Goal: Task Accomplishment & Management: Manage account settings

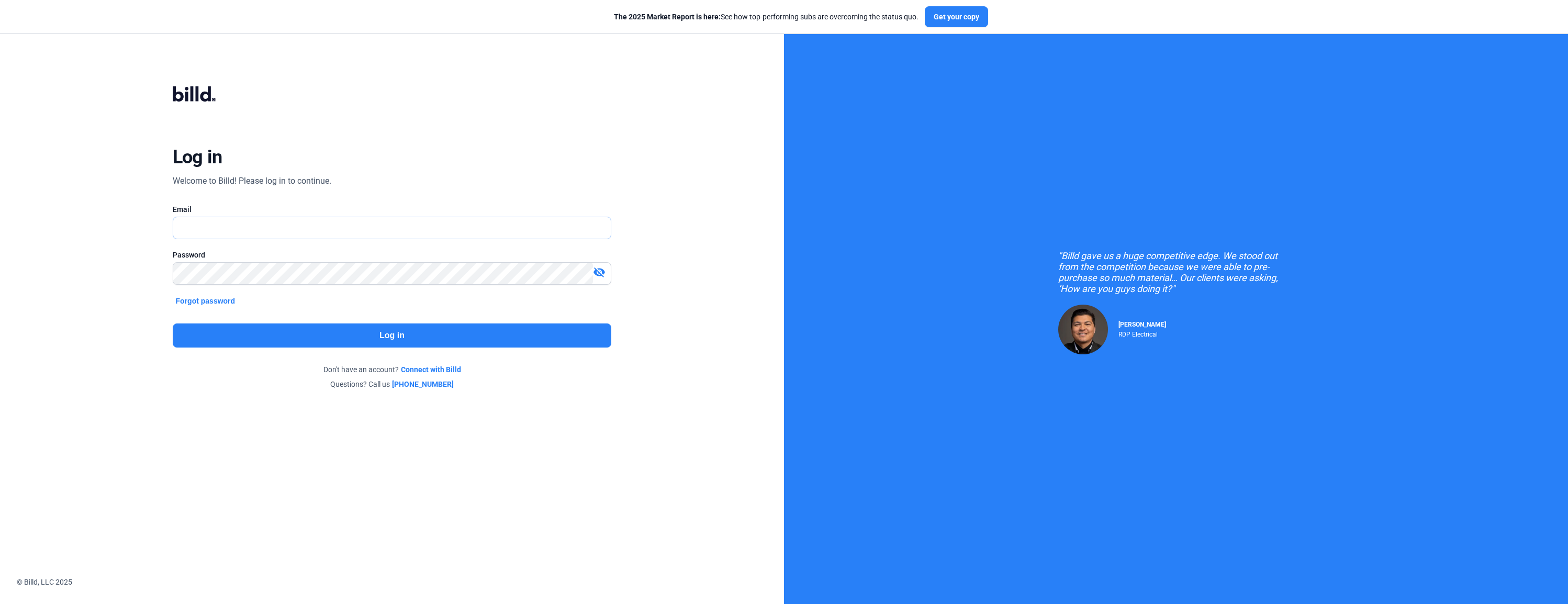
click at [255, 233] on input "text" at bounding box center [393, 228] width 438 height 21
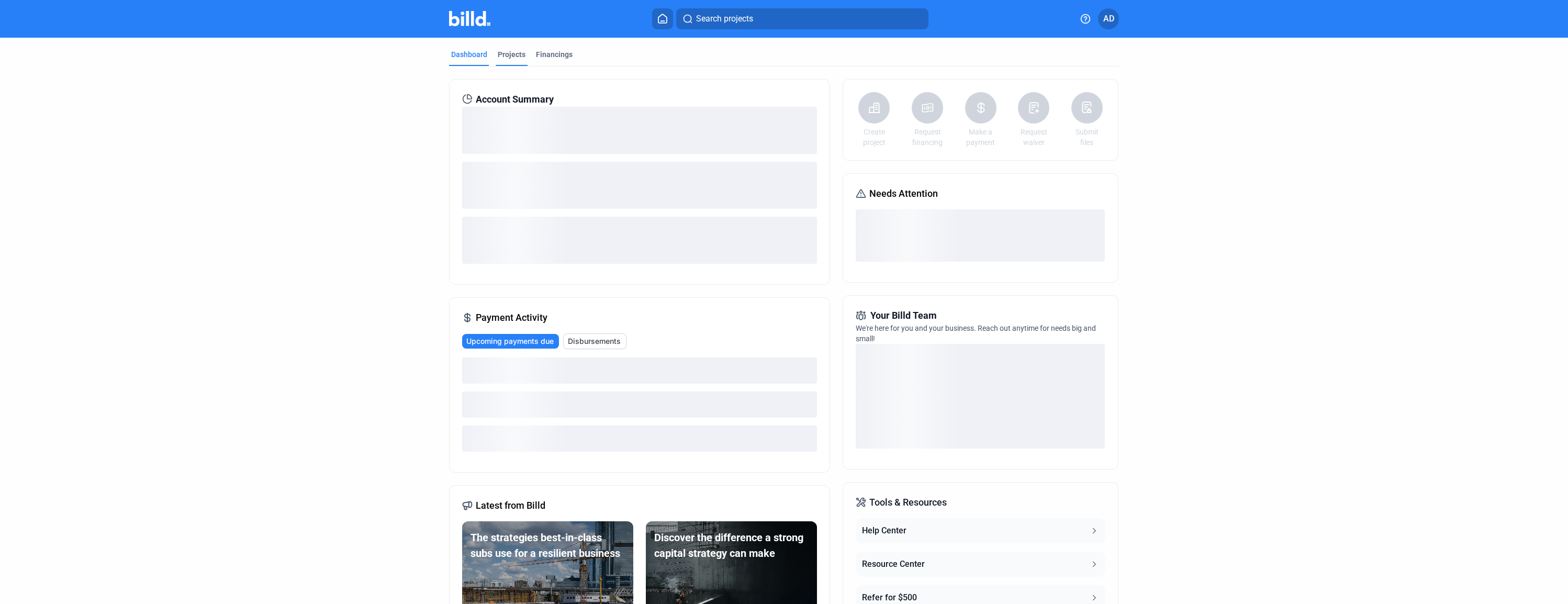
click at [513, 58] on div "Projects" at bounding box center [512, 54] width 28 height 10
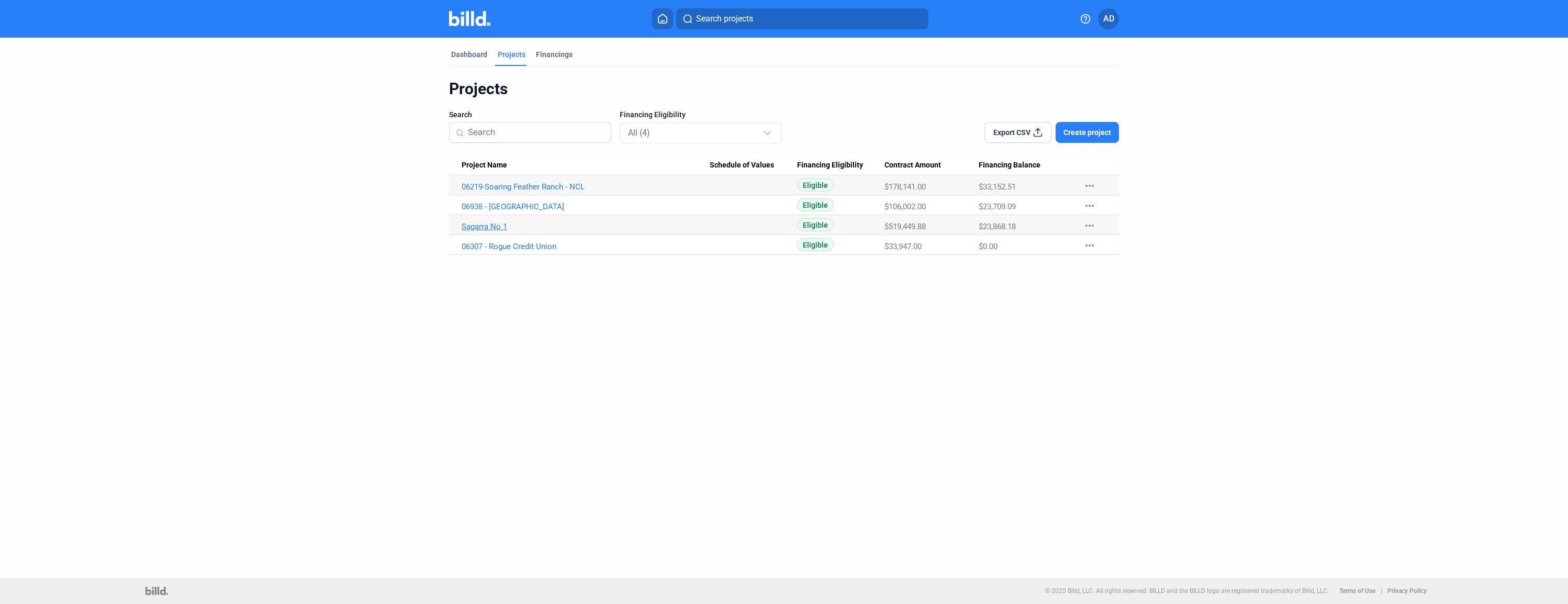
click at [491, 228] on link "Sagarra No 1" at bounding box center [586, 226] width 248 height 9
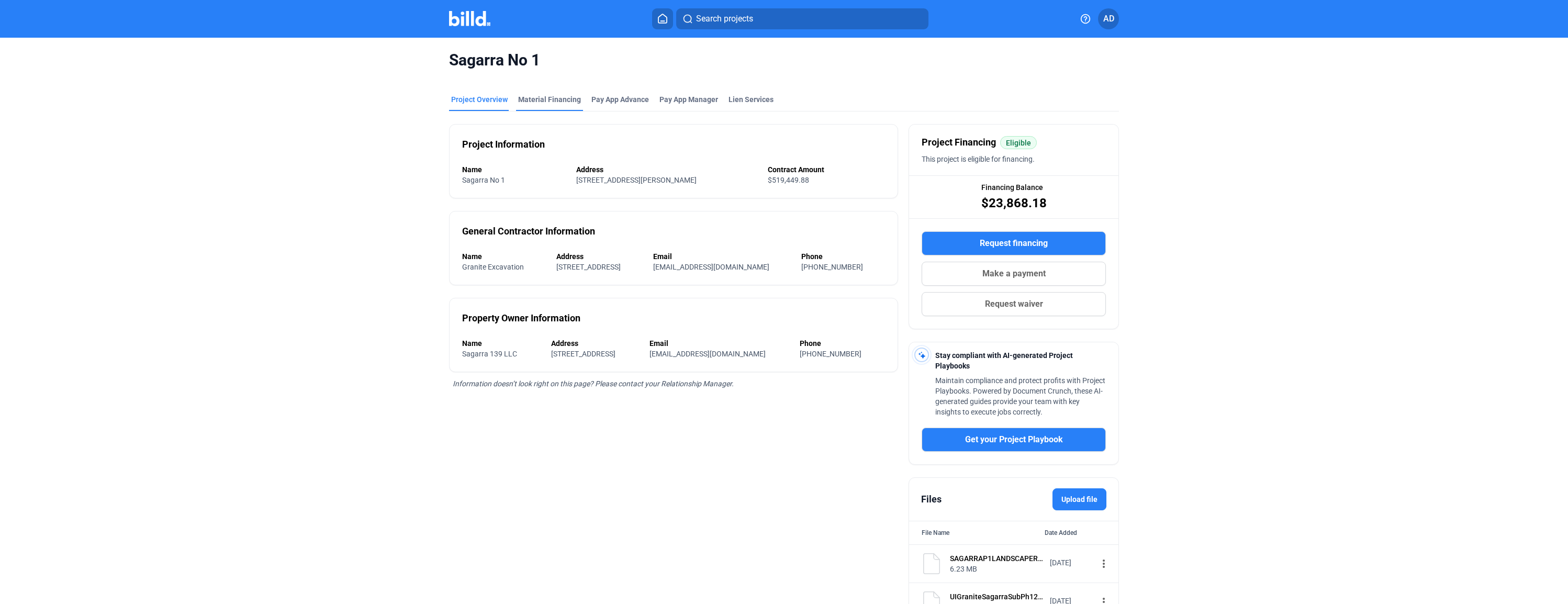
click at [562, 97] on div "Material Financing" at bounding box center [549, 99] width 63 height 10
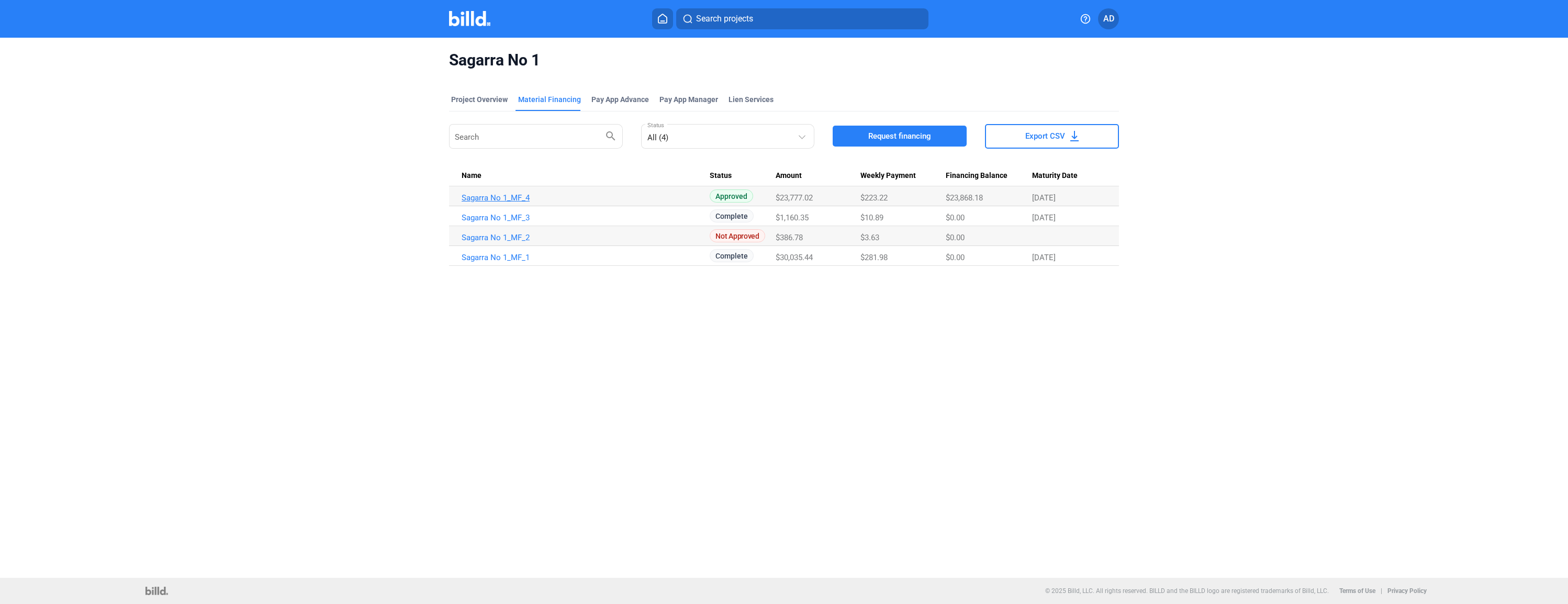
click at [477, 197] on link "Sagarra No 1_MF_4" at bounding box center [586, 197] width 248 height 9
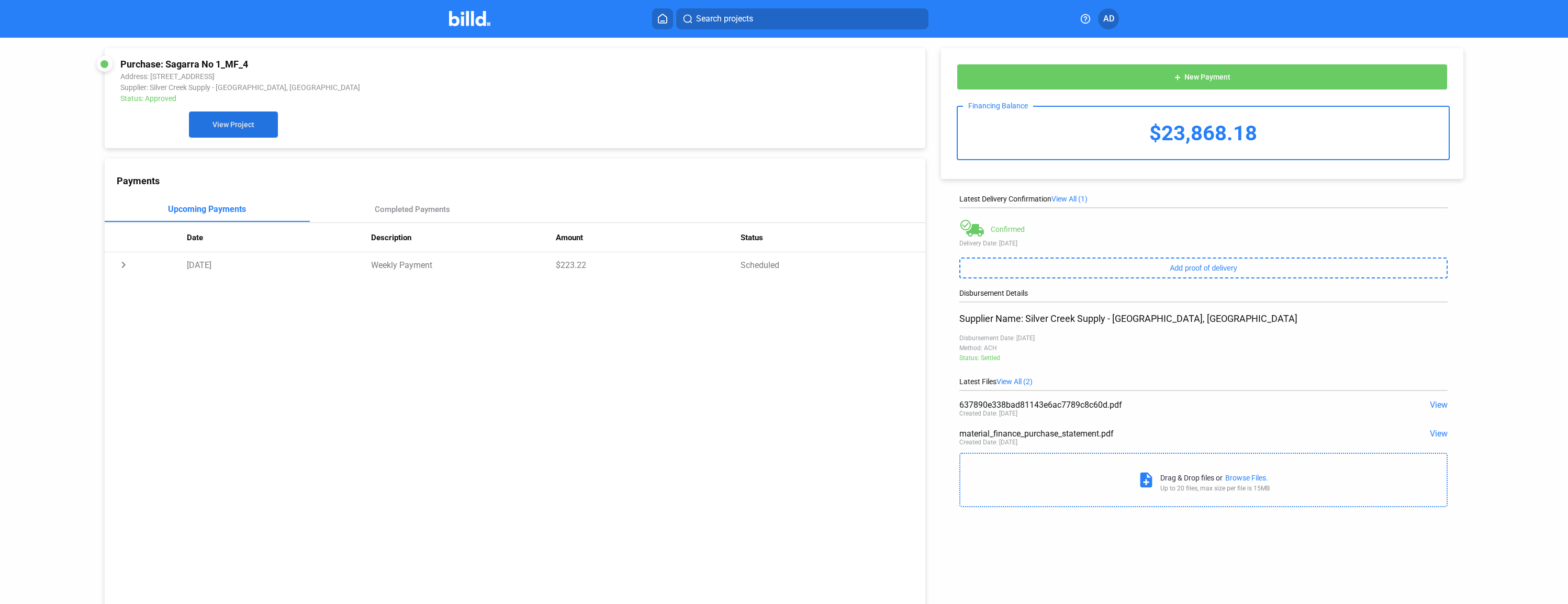
click at [256, 119] on button "View Project" at bounding box center [233, 124] width 89 height 26
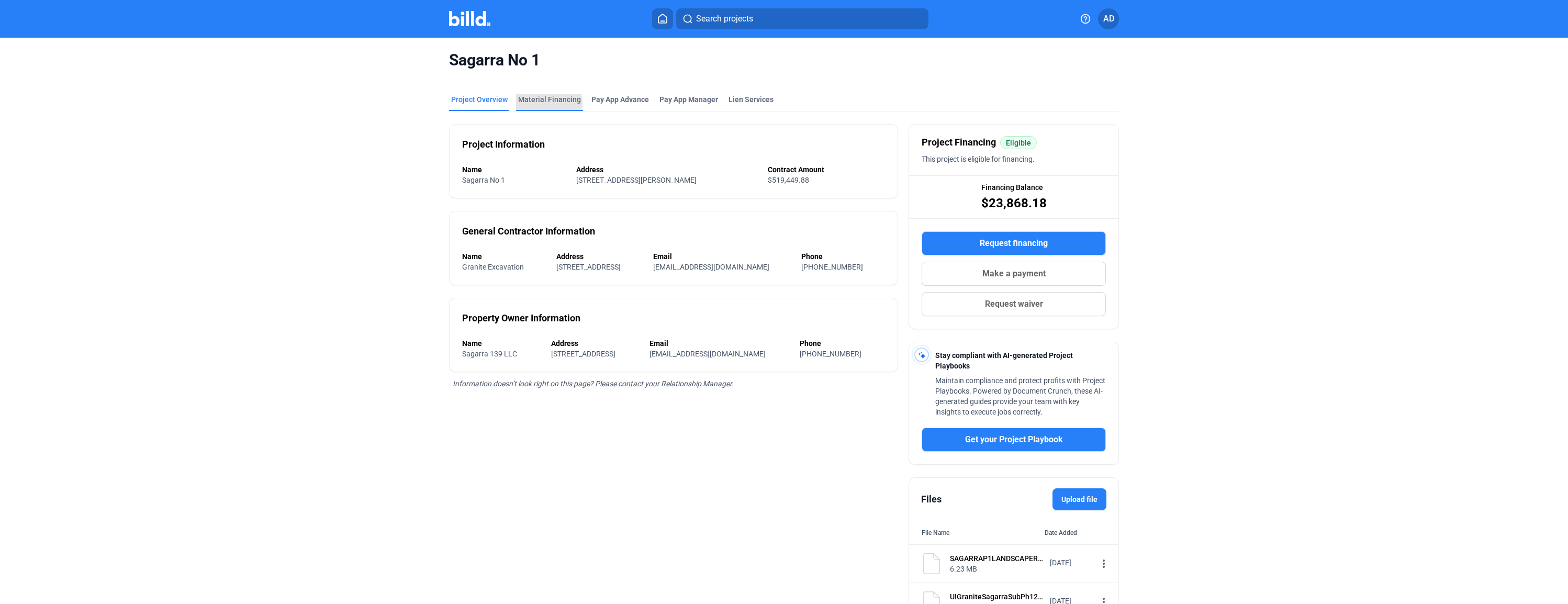
click at [544, 103] on div "Material Financing" at bounding box center [549, 99] width 63 height 10
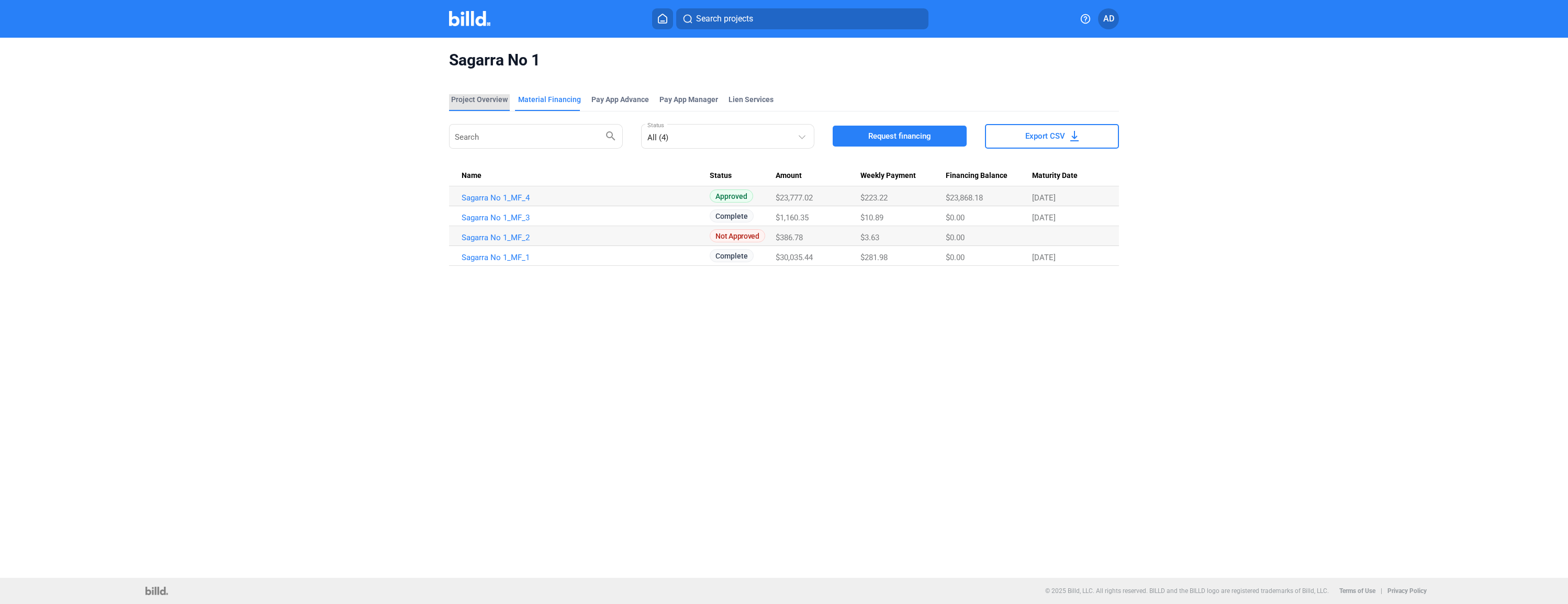
click at [490, 102] on div "Project Overview" at bounding box center [479, 99] width 57 height 10
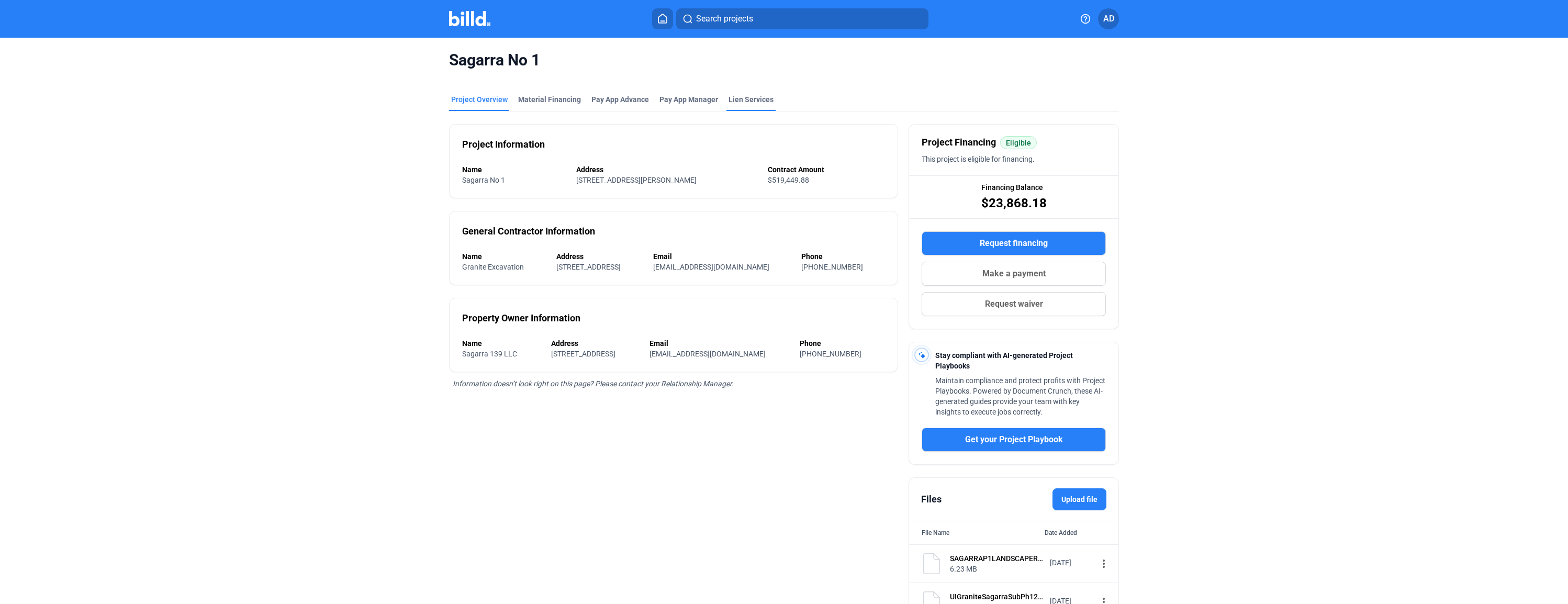
click at [737, 100] on div "Lien Services" at bounding box center [751, 99] width 45 height 10
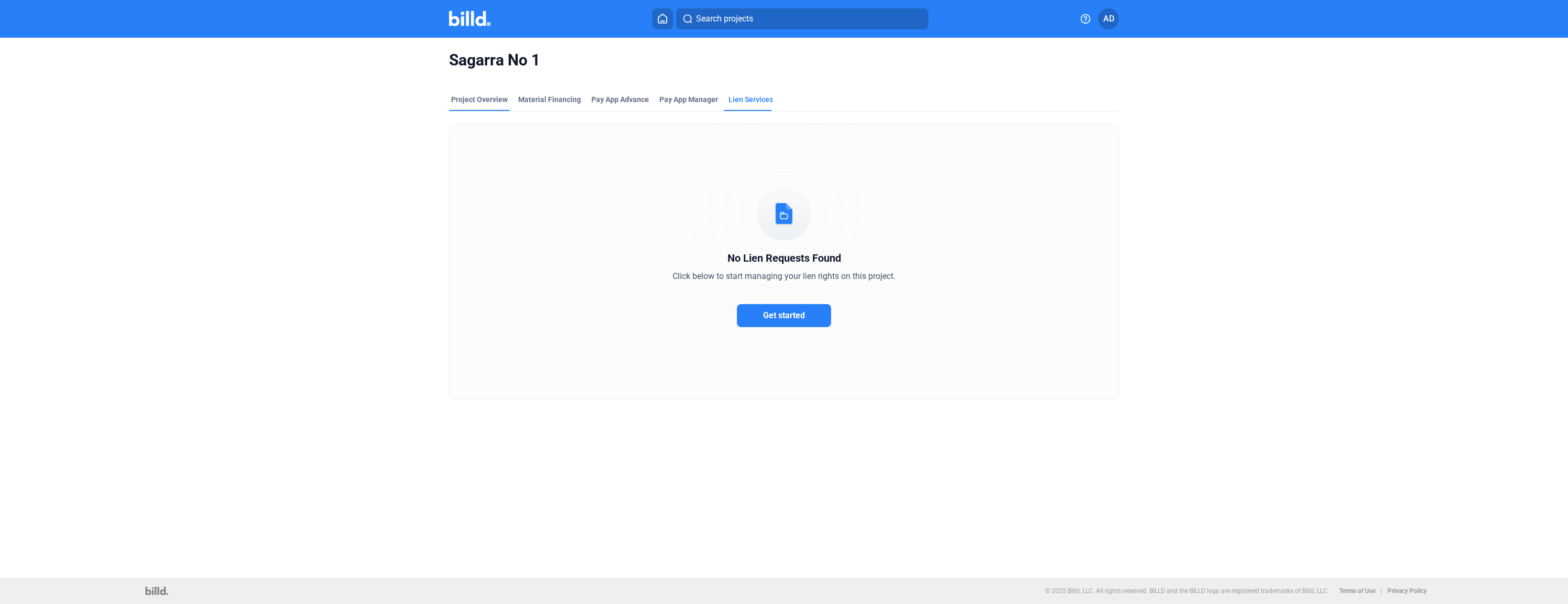
click at [489, 101] on div "Project Overview" at bounding box center [479, 99] width 57 height 10
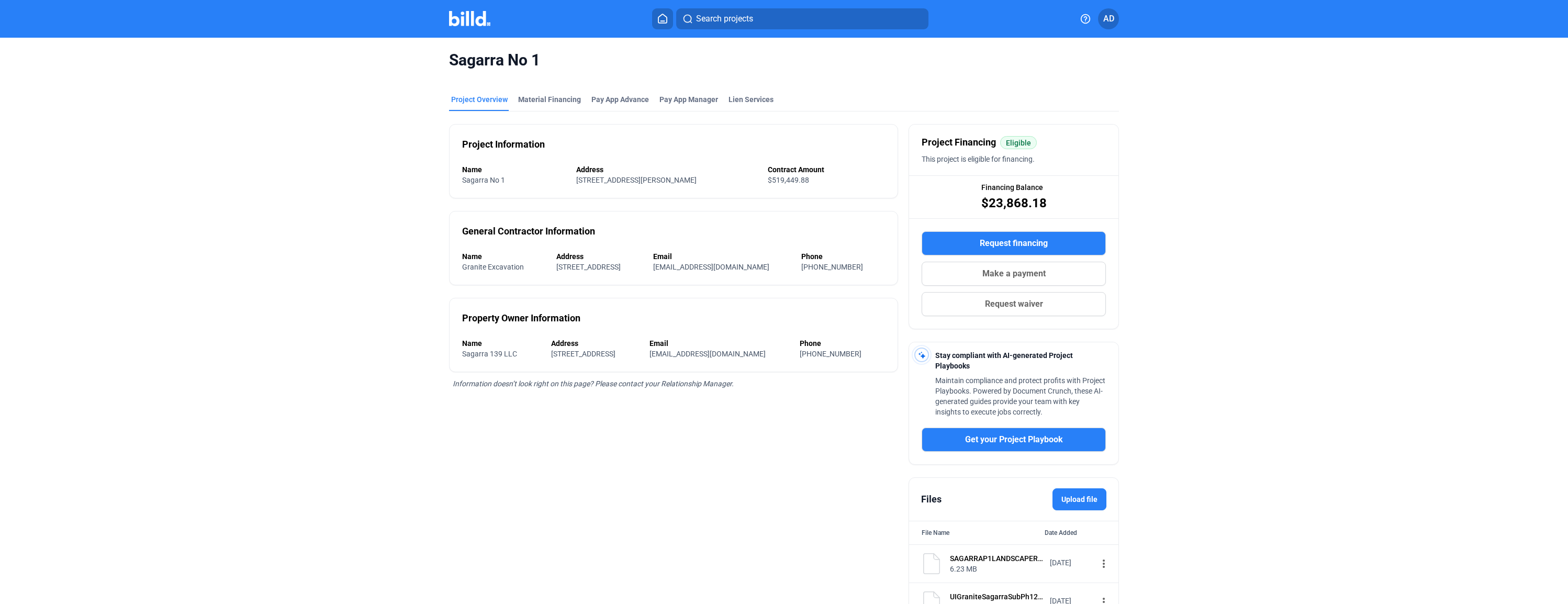
scroll to position [3, 0]
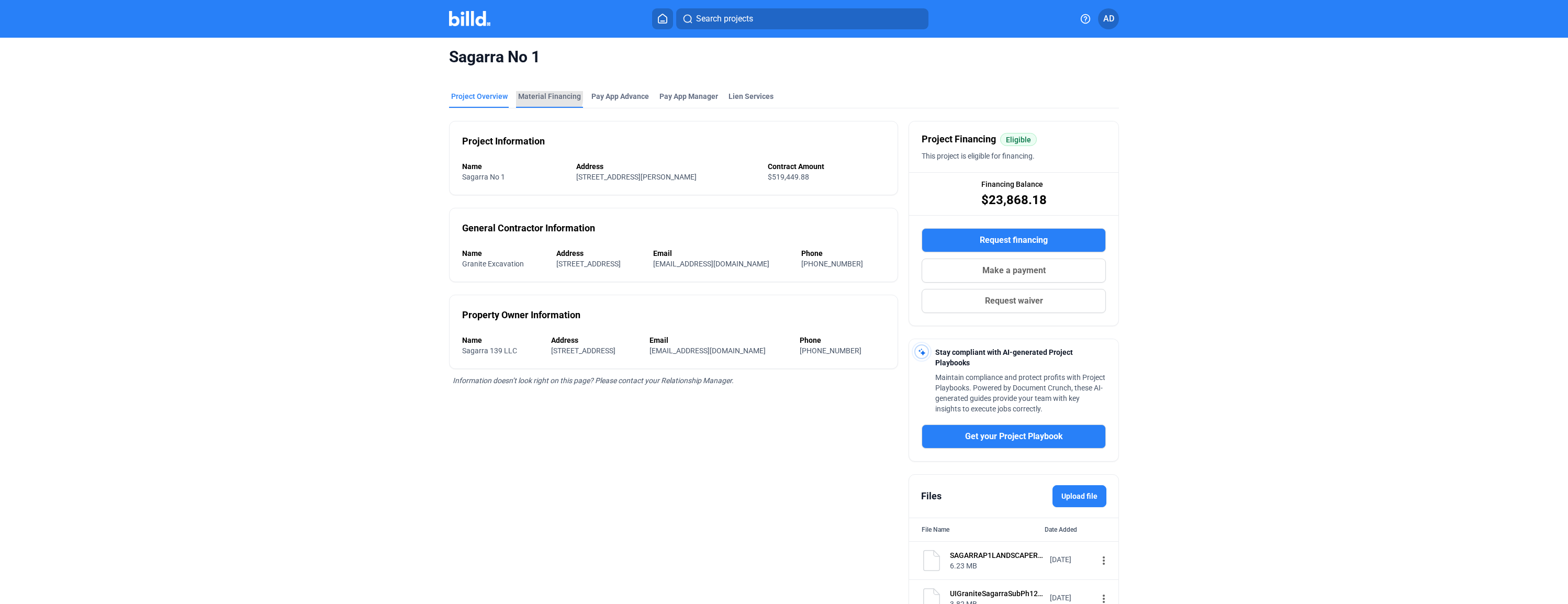
click at [536, 94] on div "Material Financing" at bounding box center [549, 96] width 63 height 10
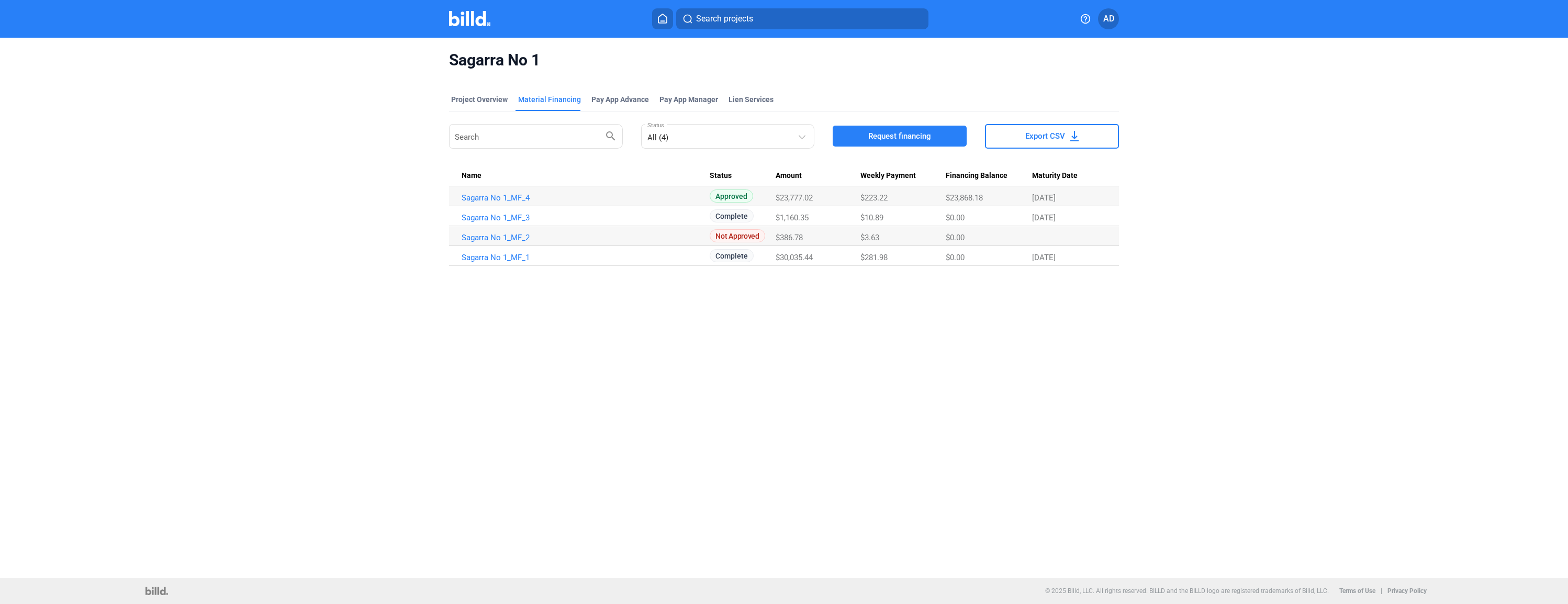
click at [465, 20] on img at bounding box center [470, 18] width 41 height 15
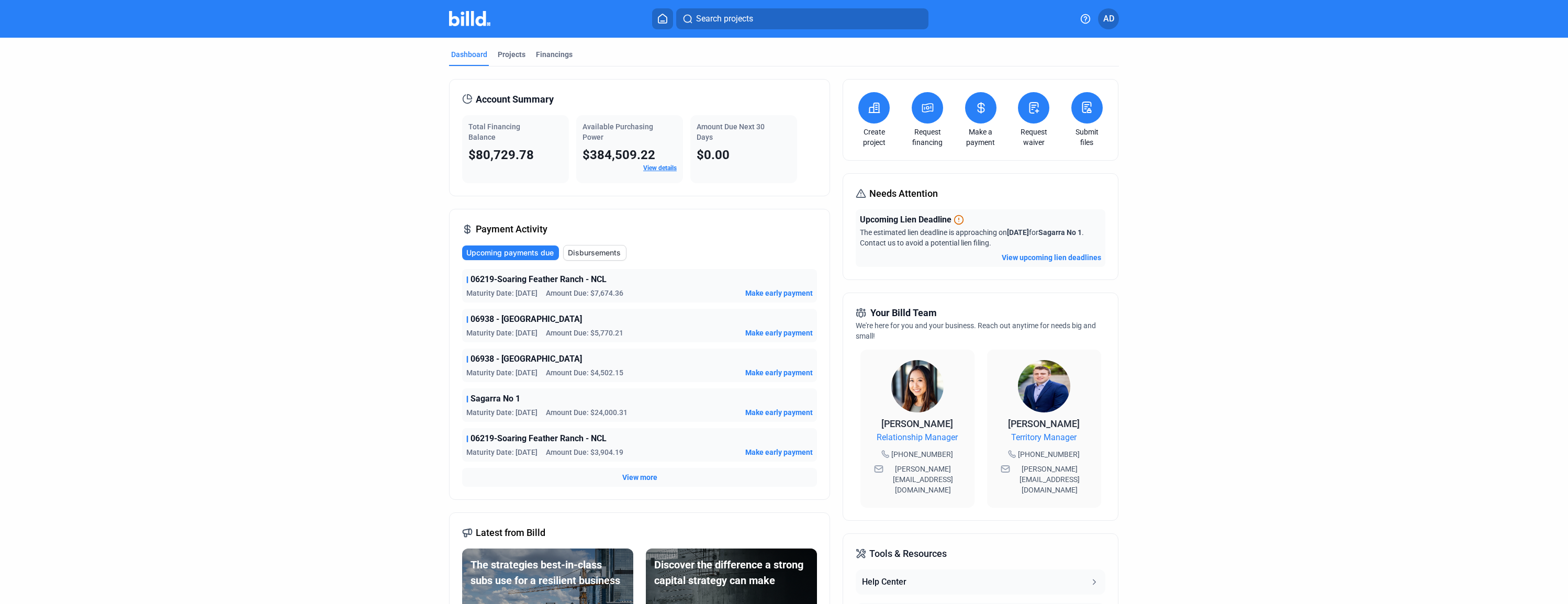
scroll to position [8, 0]
